Goal: Task Accomplishment & Management: Complete application form

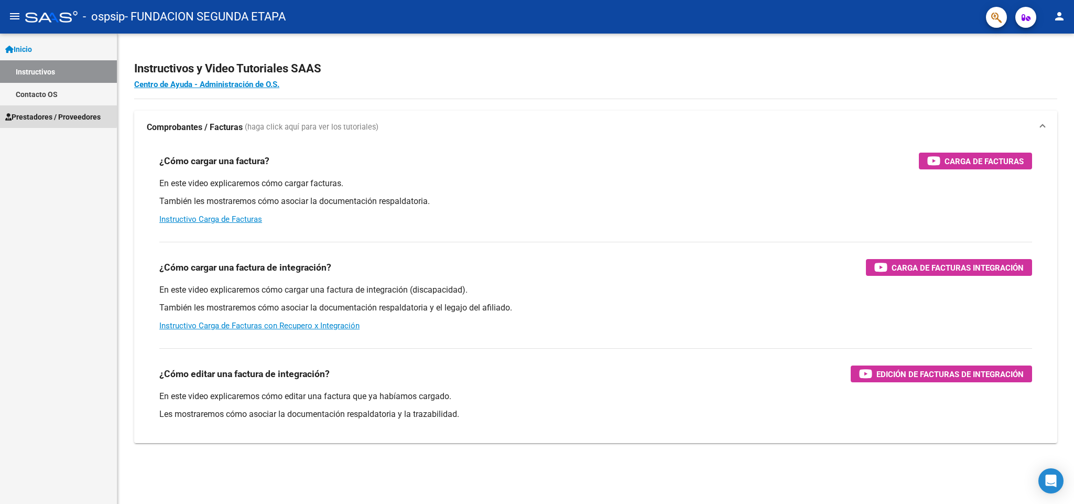
click at [50, 112] on span "Prestadores / Proveedores" at bounding box center [52, 117] width 95 height 12
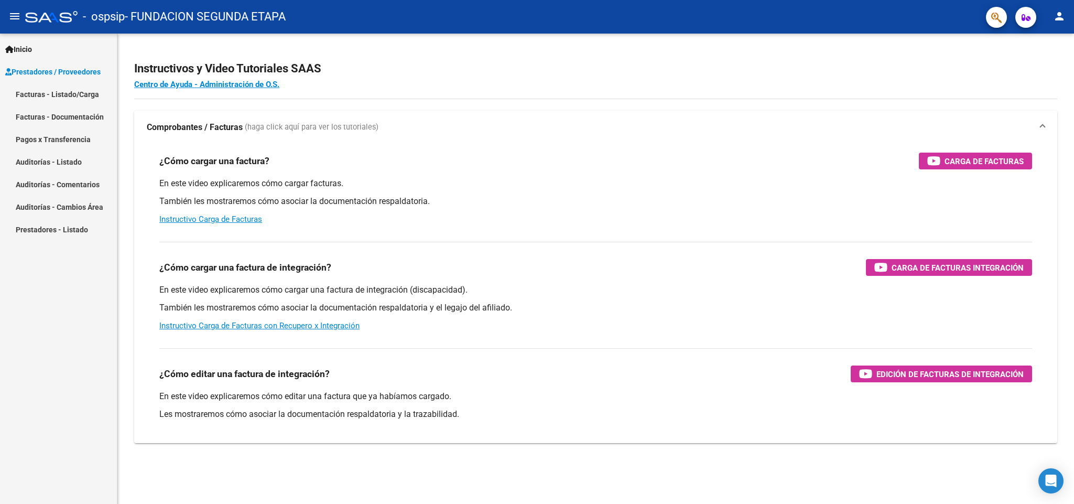
click at [58, 90] on link "Facturas - Listado/Carga" at bounding box center [58, 94] width 117 height 23
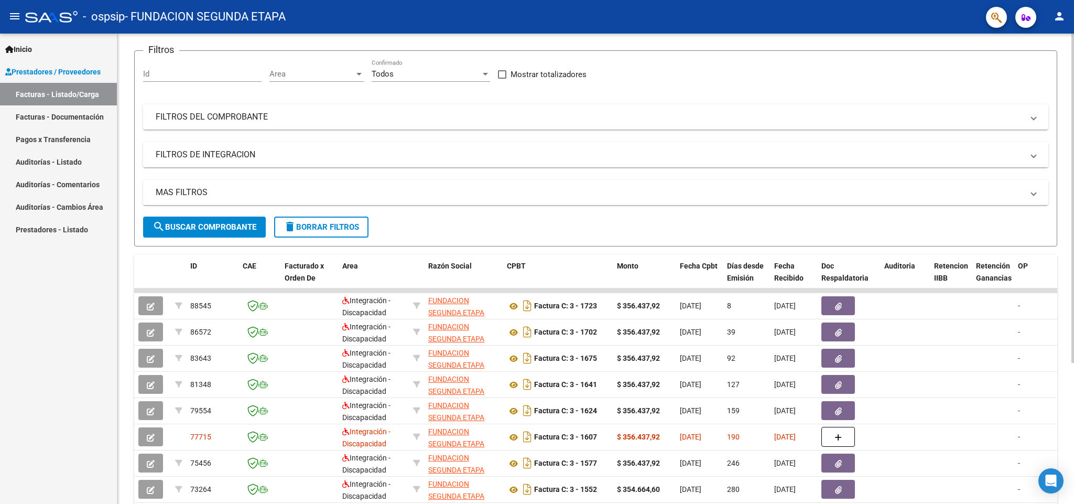
click at [1073, 229] on div at bounding box center [1072, 253] width 3 height 329
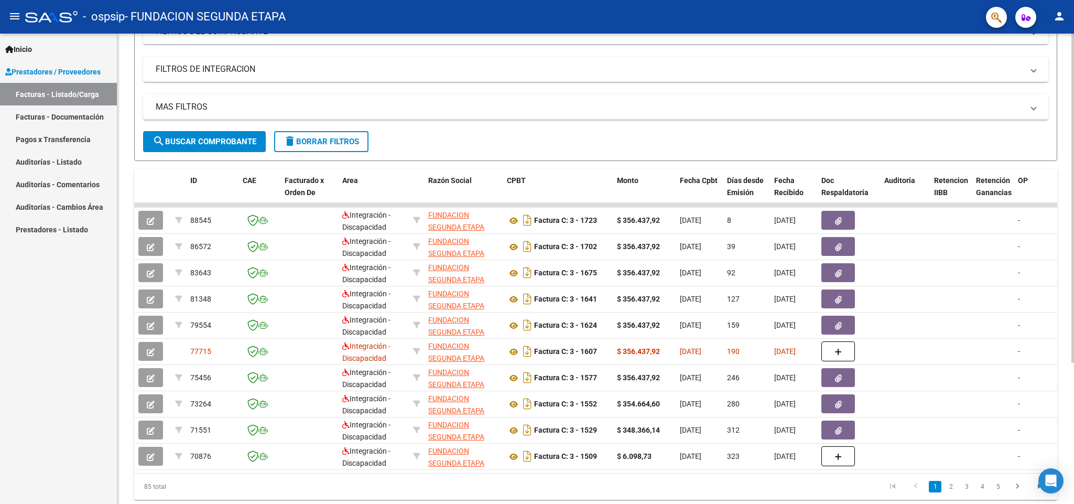
scroll to position [160, 0]
click at [1073, 289] on div at bounding box center [1072, 318] width 3 height 329
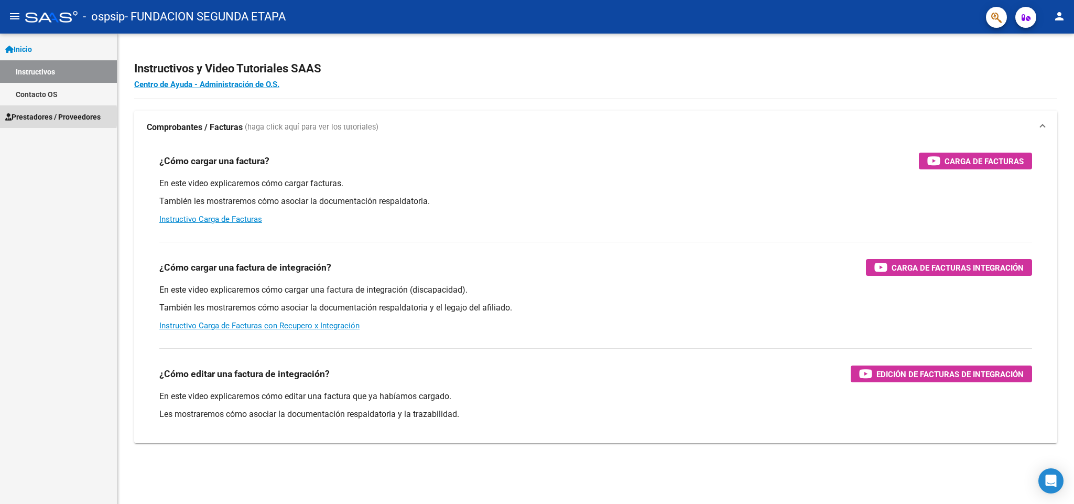
click at [32, 116] on span "Prestadores / Proveedores" at bounding box center [52, 117] width 95 height 12
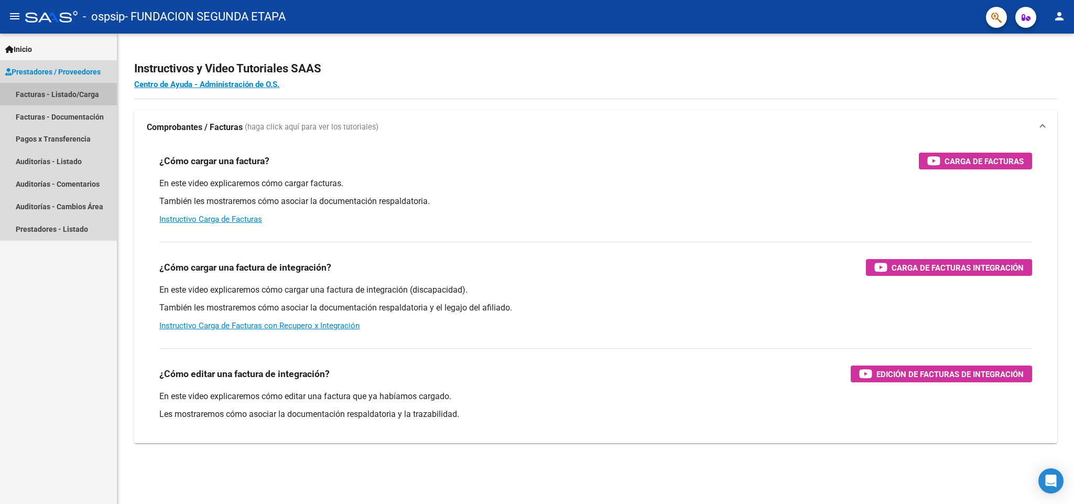
click at [52, 101] on link "Facturas - Listado/Carga" at bounding box center [58, 94] width 117 height 23
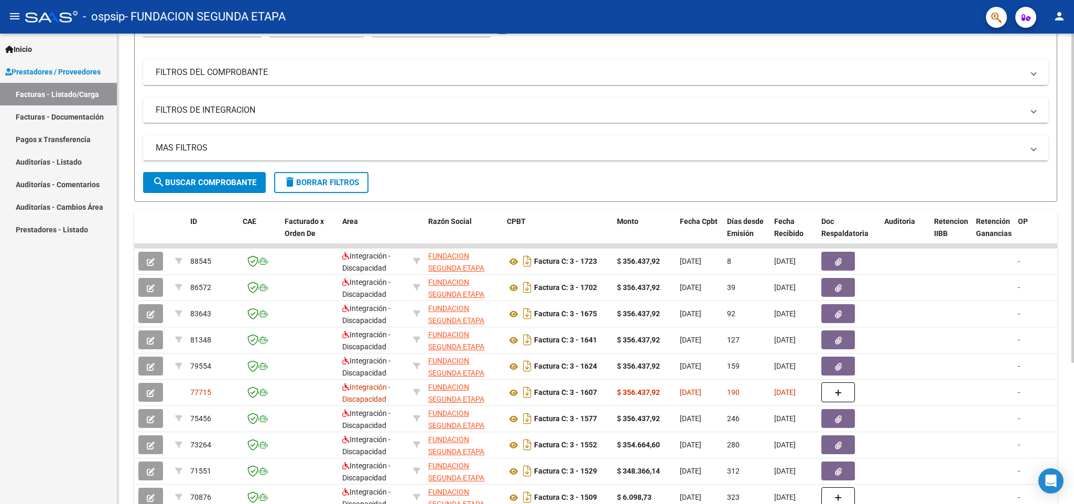
click at [1073, 296] on div at bounding box center [1072, 286] width 3 height 329
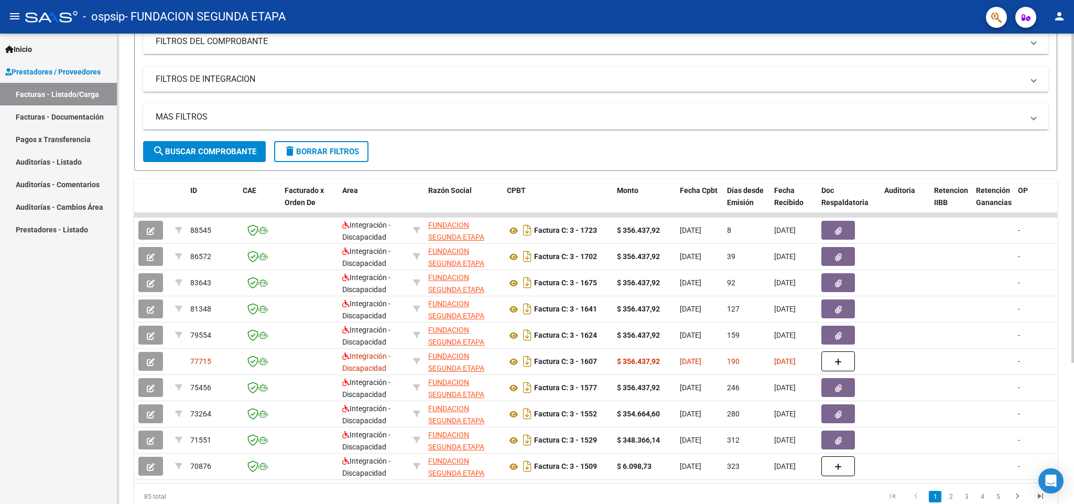
scroll to position [159, 0]
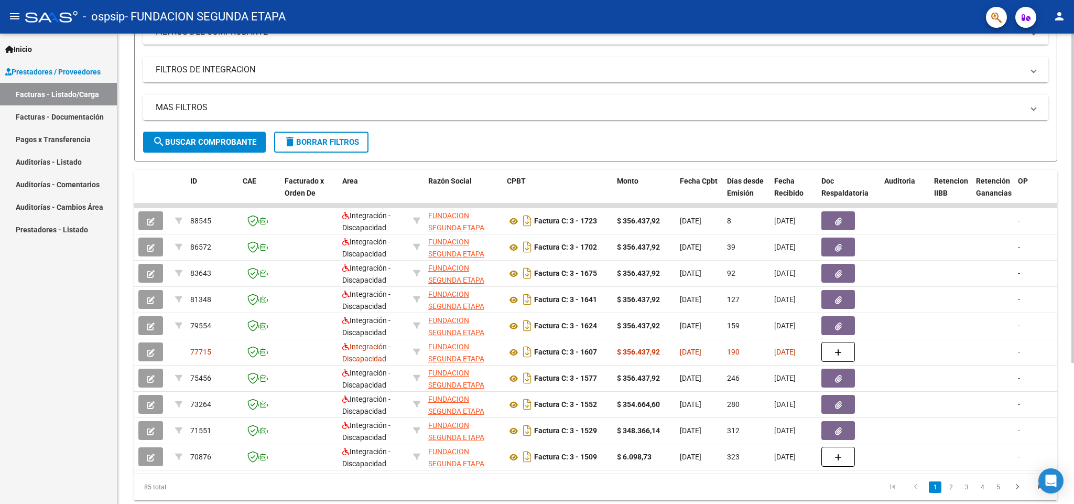
click at [1073, 321] on div at bounding box center [1072, 317] width 3 height 329
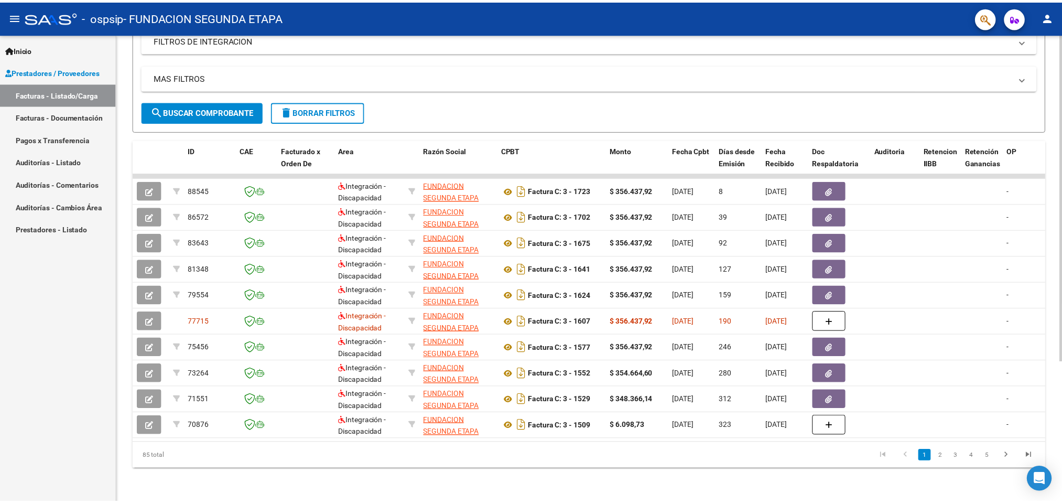
scroll to position [189, 0]
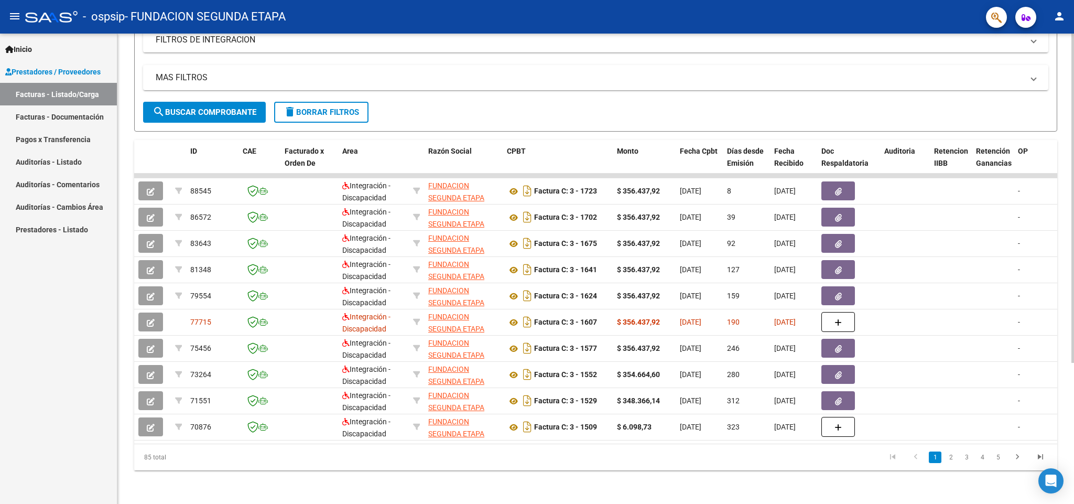
click at [1073, 343] on div at bounding box center [1072, 339] width 3 height 329
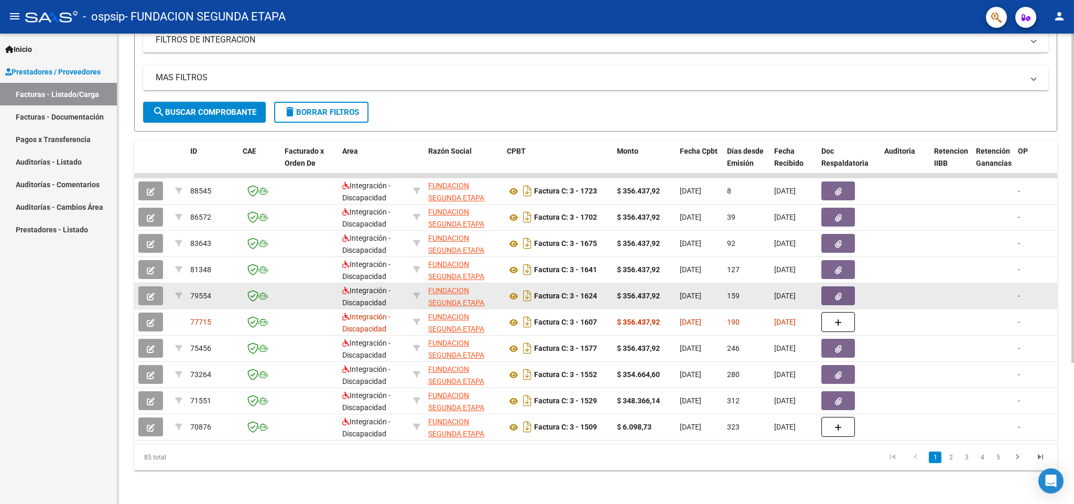
click at [624, 284] on datatable-body-cell "$ 356.437,92" at bounding box center [644, 296] width 63 height 26
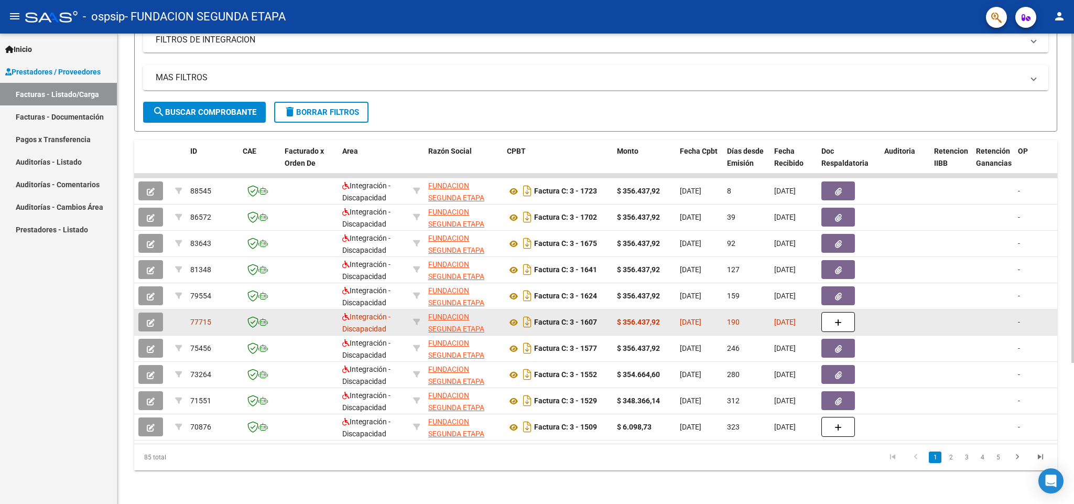
click at [538, 312] on datatable-body-cell "Factura C: 3 - 1607" at bounding box center [558, 322] width 110 height 26
click at [156, 326] on button "button" at bounding box center [150, 321] width 25 height 19
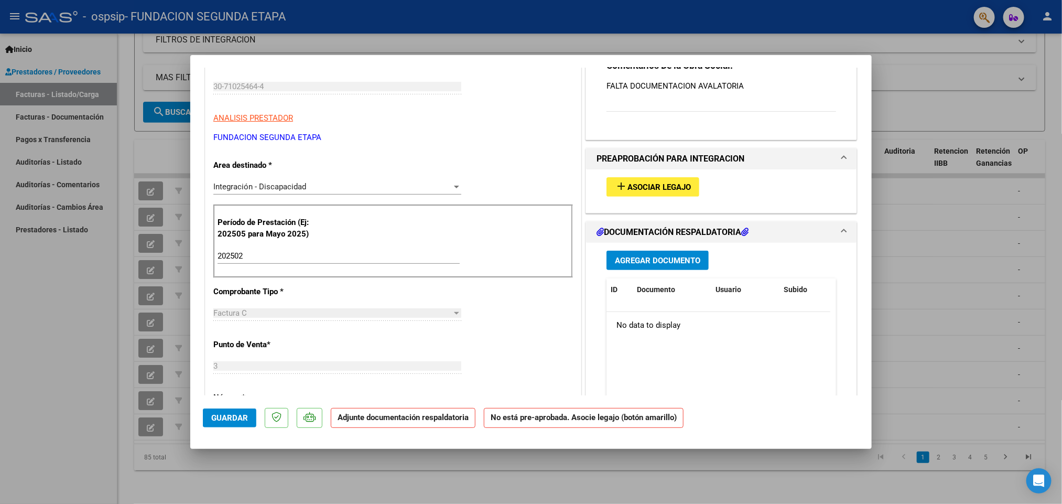
scroll to position [175, 0]
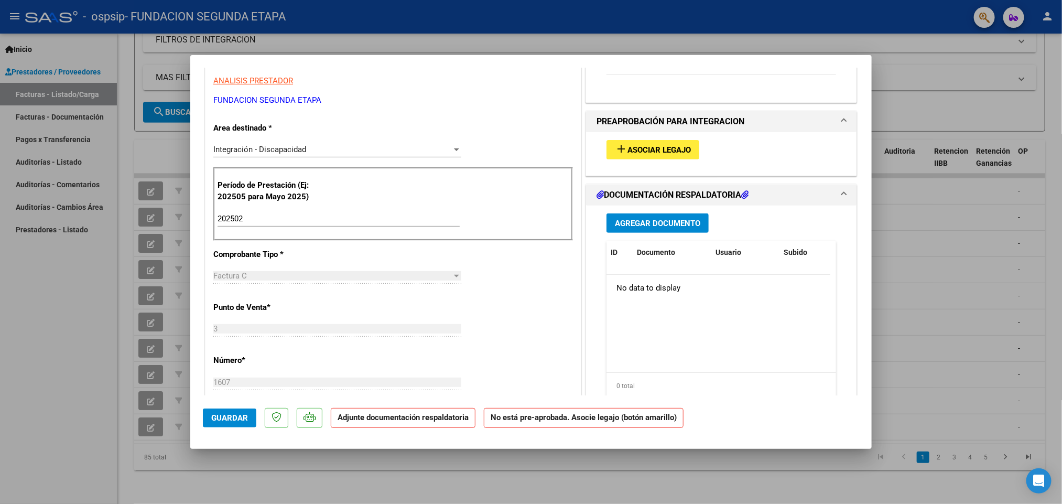
click at [1017, 203] on div at bounding box center [531, 252] width 1062 height 504
type input "$ 0,00"
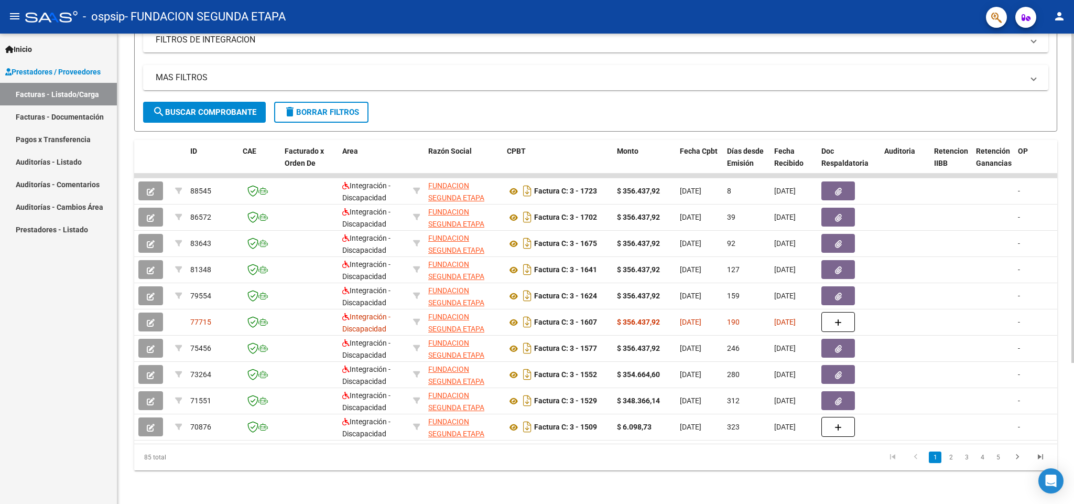
scroll to position [0, 0]
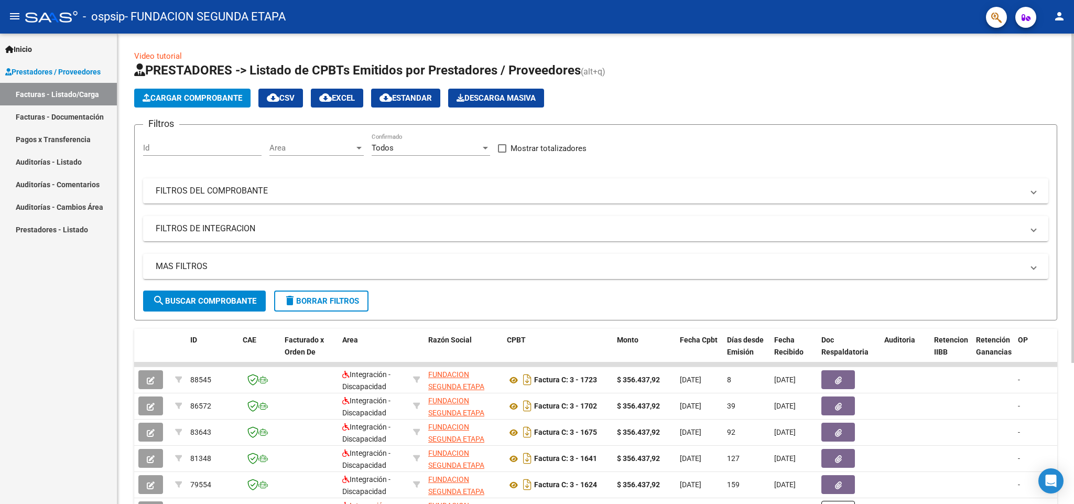
click at [1073, 36] on div at bounding box center [1072, 198] width 3 height 329
